Goal: Task Accomplishment & Management: Use online tool/utility

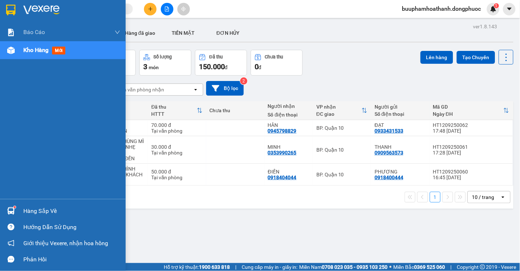
click at [31, 210] on div "Hàng sắp về" at bounding box center [71, 211] width 97 height 11
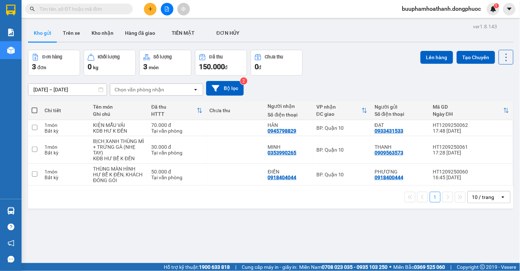
click at [368, 229] on section "Kết quả tìm kiếm ( 0 ) Bộ lọc Thuộc VP này Gửi 3 ngày gần nhất No Data buuphamh…" at bounding box center [260, 135] width 520 height 271
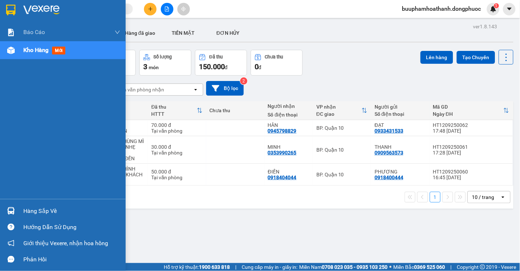
click at [30, 209] on div "Hàng sắp về" at bounding box center [71, 211] width 97 height 11
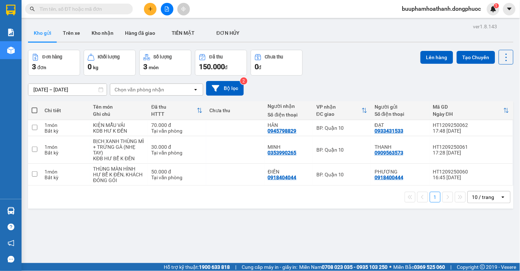
click at [392, 227] on section "Kết quả tìm kiếm ( 0 ) Bộ lọc Thuộc VP này Gửi 3 ngày gần nhất No Data buuphamh…" at bounding box center [260, 135] width 520 height 271
click at [472, 201] on div "10 / trang" at bounding box center [483, 197] width 22 height 7
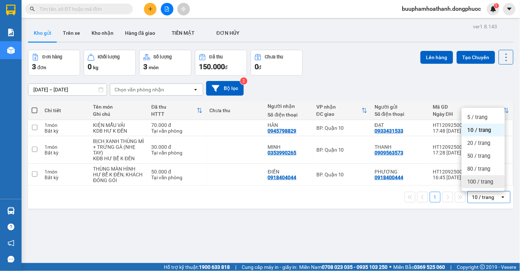
click at [477, 185] on span "100 / trang" at bounding box center [481, 181] width 26 height 7
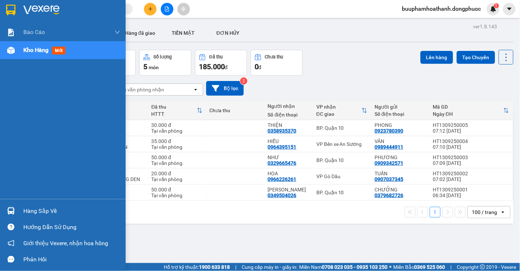
click at [38, 209] on div "Hàng sắp về" at bounding box center [71, 211] width 97 height 11
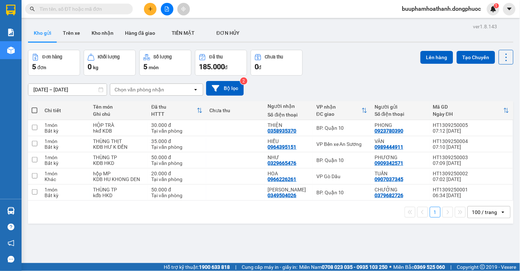
click at [368, 235] on section "Kết quả tìm kiếm ( 0 ) Bộ lọc Thuộc VP này Gửi 3 ngày gần nhất No Data buuphamh…" at bounding box center [260, 135] width 520 height 271
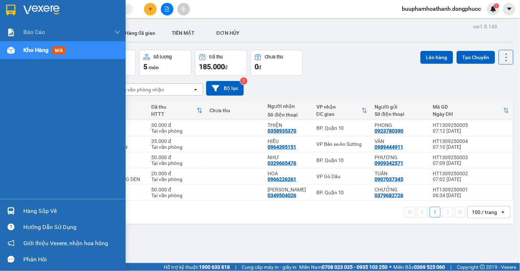
click at [40, 209] on div "Hàng sắp về" at bounding box center [71, 211] width 97 height 11
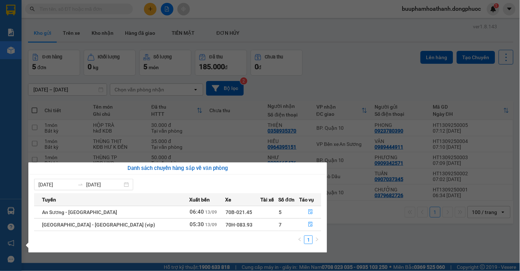
click at [442, 240] on section "Kết quả tìm kiếm ( 0 ) Bộ lọc Thuộc VP này Gửi 3 ngày gần nhất No Data buuphamh…" at bounding box center [260, 135] width 520 height 271
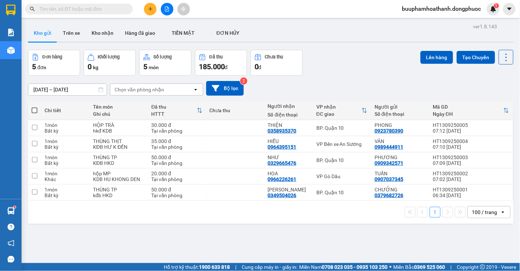
click at [168, 12] on button at bounding box center [167, 9] width 13 height 13
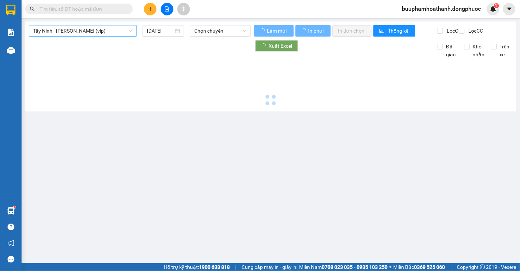
click at [104, 33] on span "Tây Ninh - Hồ Chí Minh (vip)" at bounding box center [82, 30] width 99 height 11
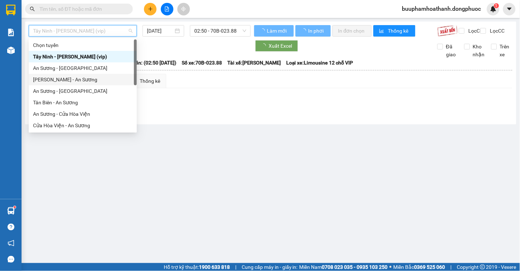
scroll to position [74, 0]
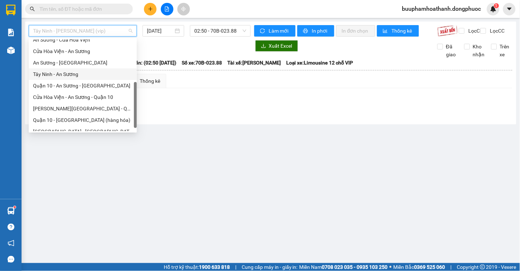
click at [71, 71] on div "Tây Ninh - An Sương" at bounding box center [82, 74] width 99 height 8
type input "[DATE]"
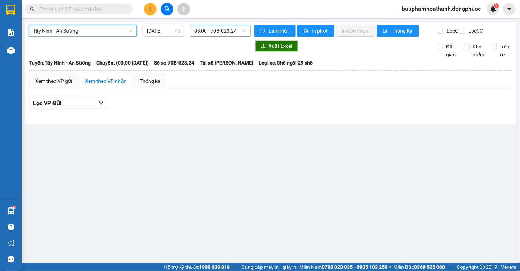
click at [214, 32] on span "03:00 - 70B-023.24" at bounding box center [220, 30] width 52 height 11
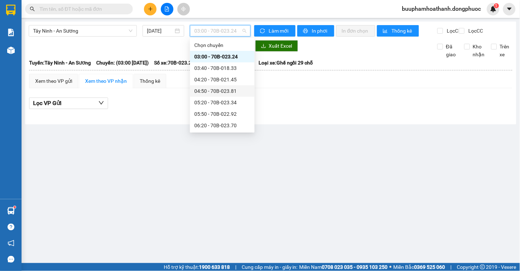
scroll to position [40, 0]
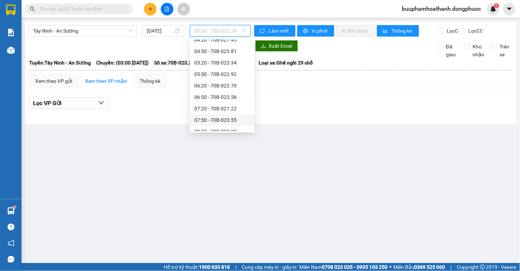
click at [219, 120] on div "07:50 - 70B-023.55" at bounding box center [222, 120] width 56 height 8
